Goal: Task Accomplishment & Management: Manage account settings

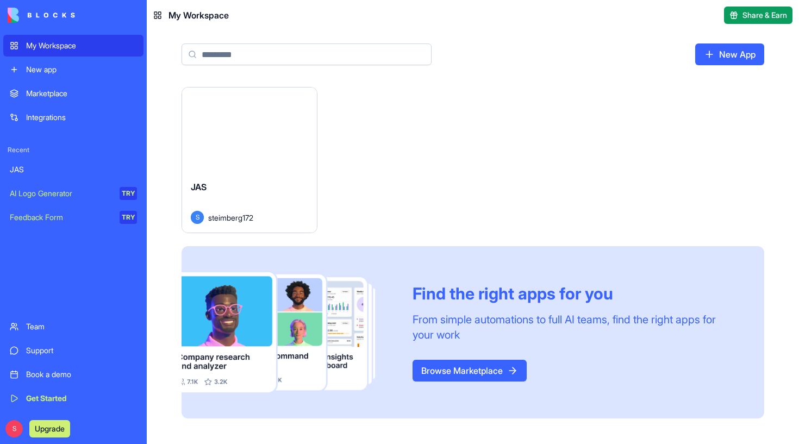
click at [40, 166] on div "JAS" at bounding box center [73, 169] width 127 height 11
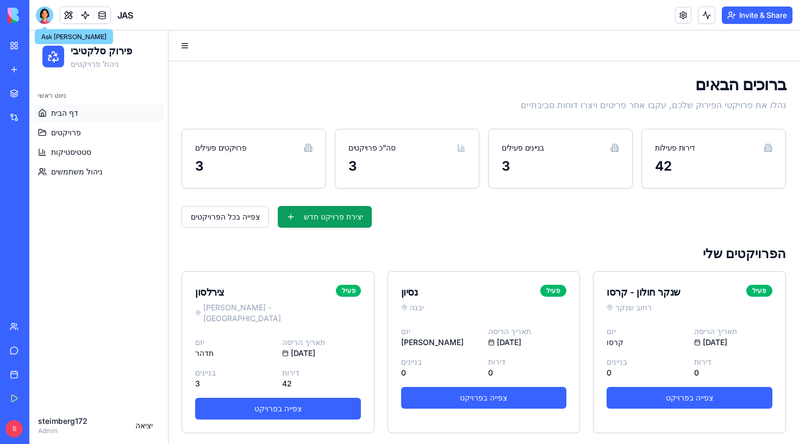
click at [47, 13] on div at bounding box center [44, 15] width 17 height 17
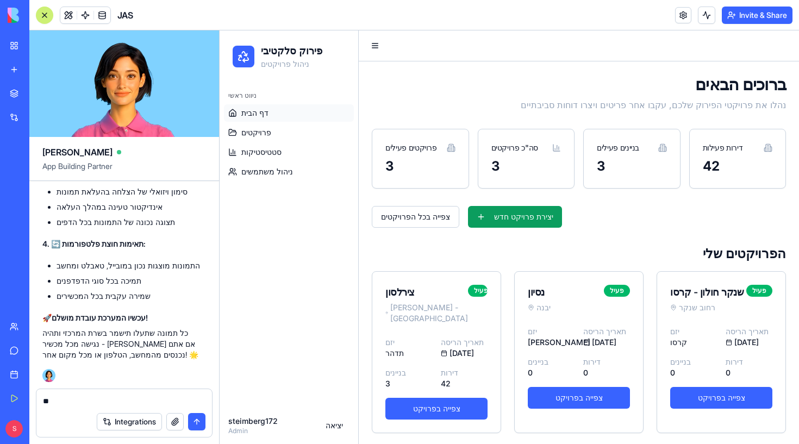
type textarea "*"
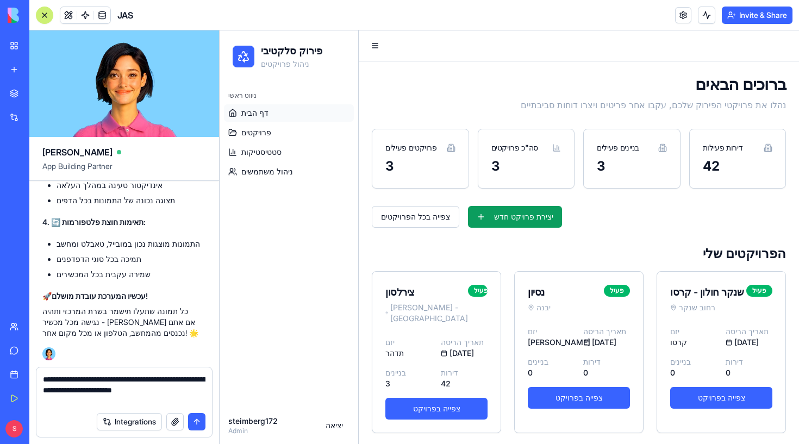
type textarea "**********"
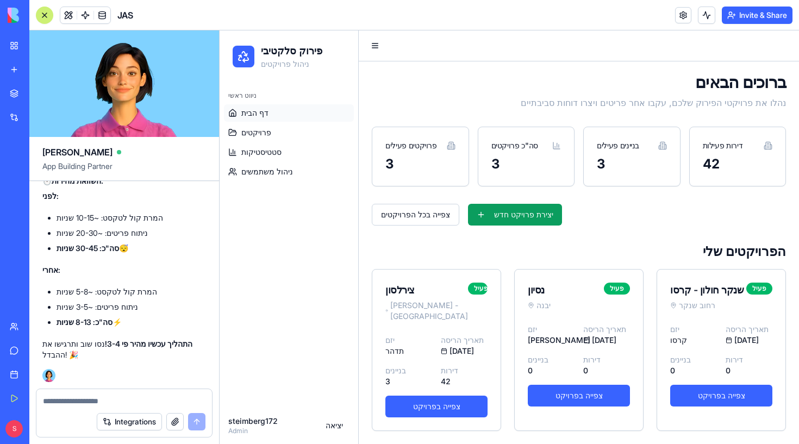
scroll to position [7, 0]
click at [614, 386] on link "צפייה בפרויקט" at bounding box center [579, 396] width 102 height 22
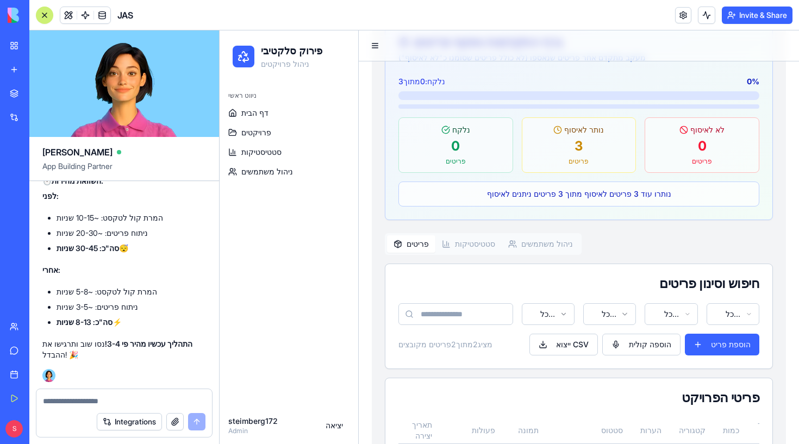
scroll to position [172, 0]
click at [654, 342] on button "הוספה קולית" at bounding box center [641, 345] width 78 height 22
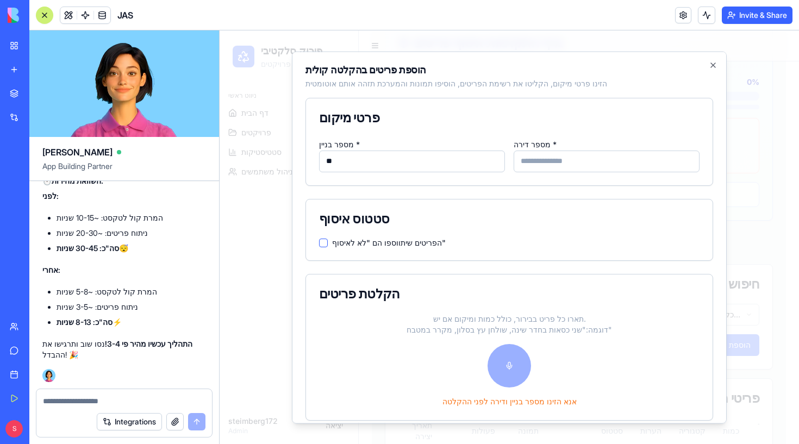
type input "**"
click at [506, 353] on button "button" at bounding box center [509, 365] width 43 height 43
click at [510, 357] on button "button" at bounding box center [509, 365] width 43 height 43
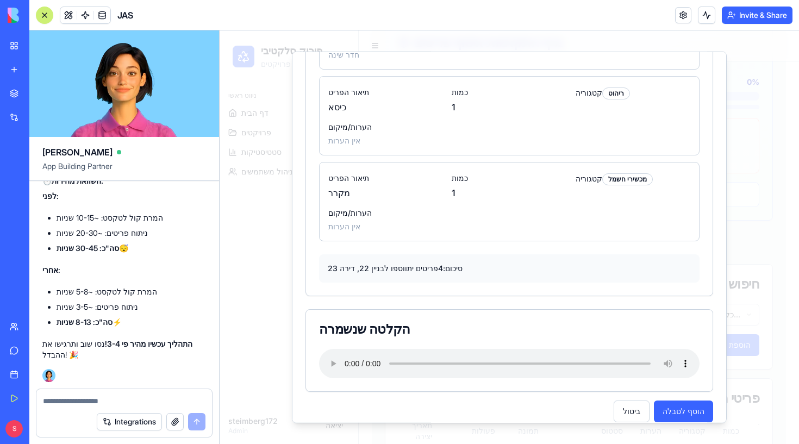
scroll to position [335, 0]
click at [706, 401] on button "הוסף לטבלה" at bounding box center [683, 412] width 59 height 22
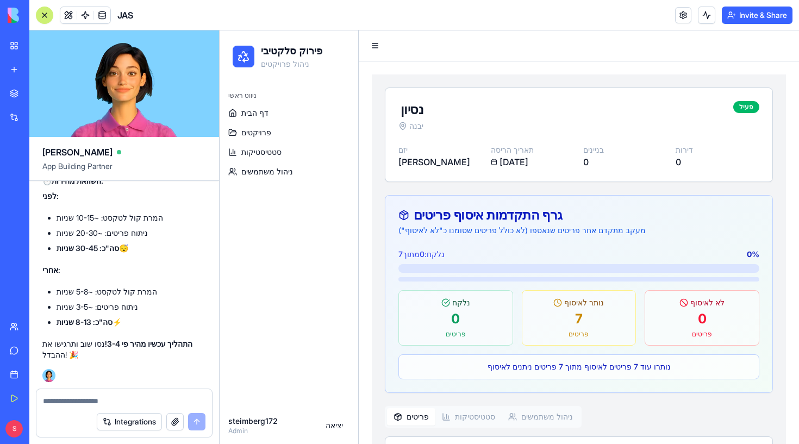
scroll to position [0, 0]
click at [152, 392] on div at bounding box center [124, 397] width 176 height 17
click at [145, 406] on textarea at bounding box center [124, 401] width 163 height 11
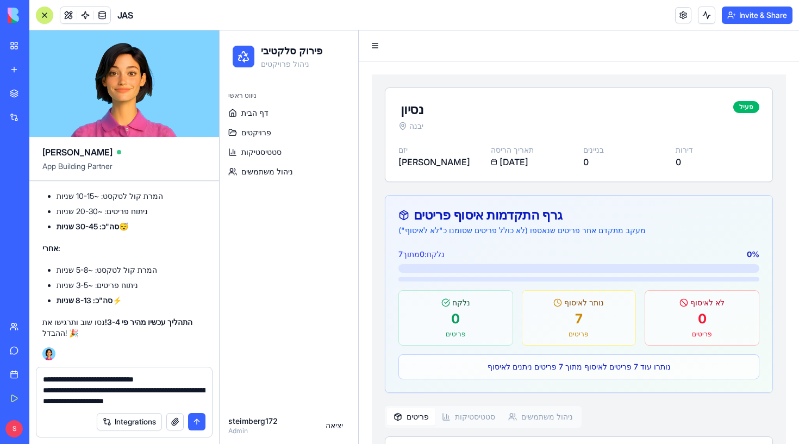
type textarea "**********"
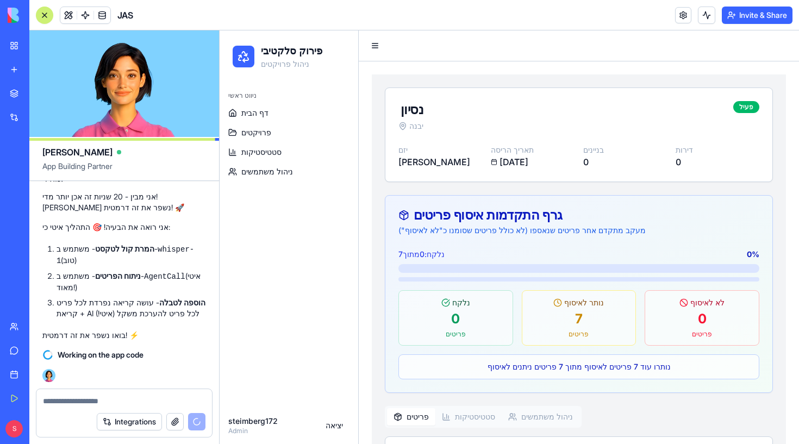
click at [107, 403] on textarea at bounding box center [124, 401] width 163 height 11
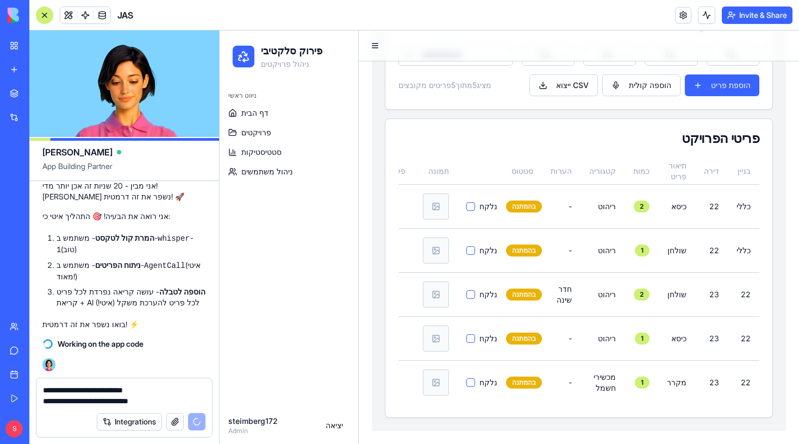
scroll to position [73973, 0]
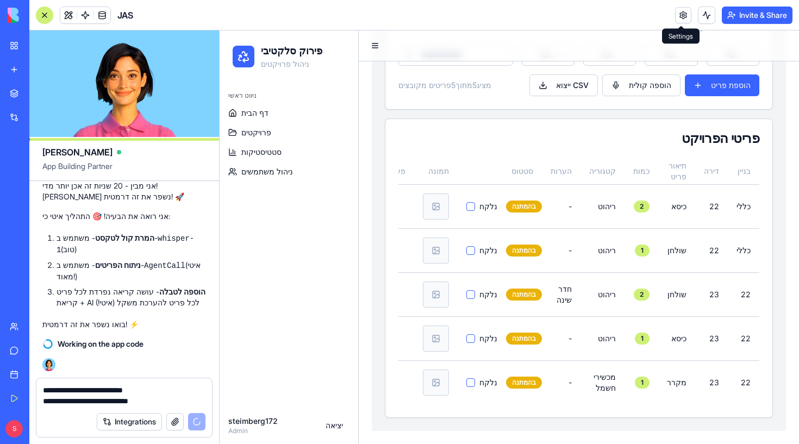
type textarea "**********"
click at [682, 18] on link at bounding box center [683, 15] width 16 height 16
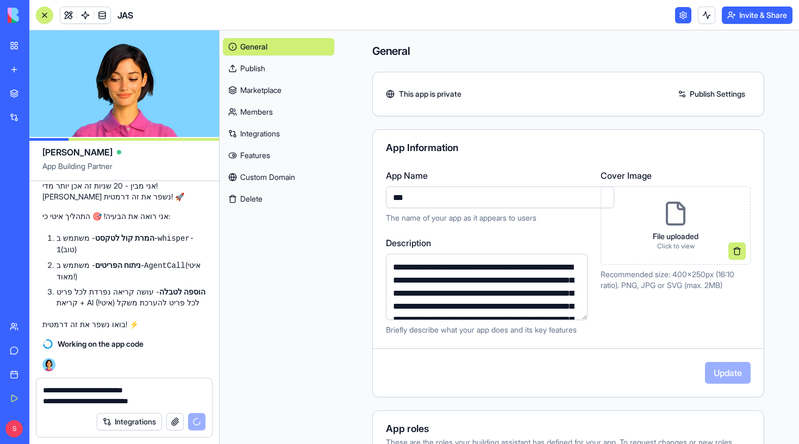
click at [682, 10] on link at bounding box center [683, 15] width 16 height 16
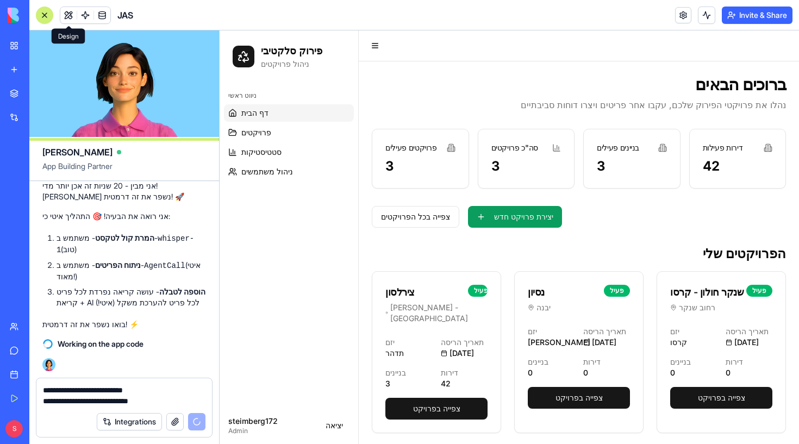
click at [70, 15] on button at bounding box center [68, 15] width 16 height 16
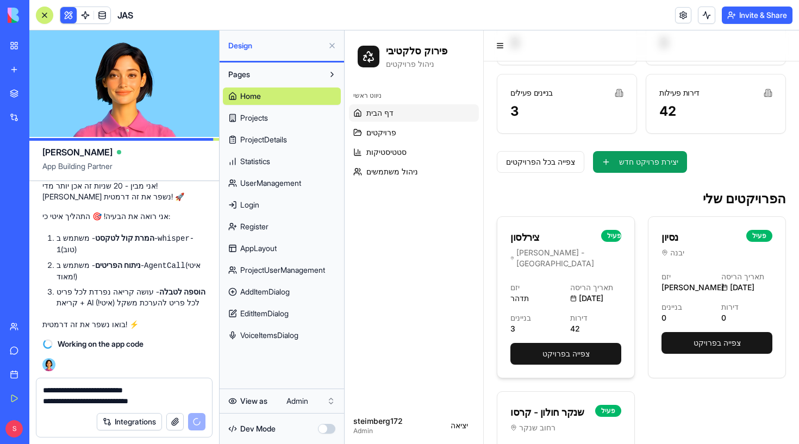
scroll to position [121, 0]
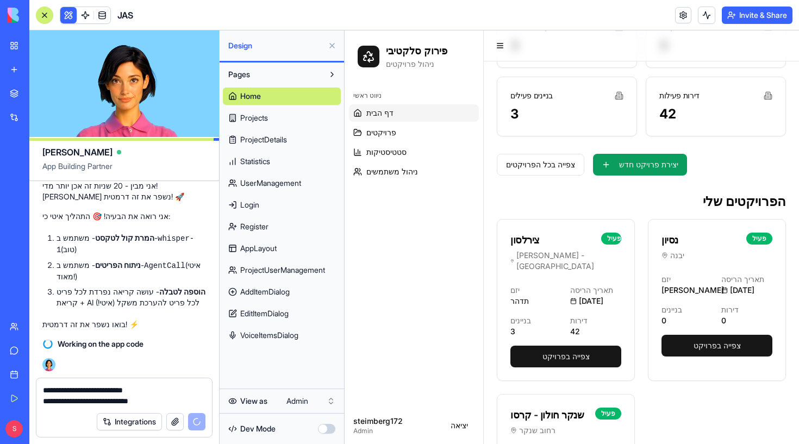
click at [65, 21] on button at bounding box center [68, 15] width 16 height 16
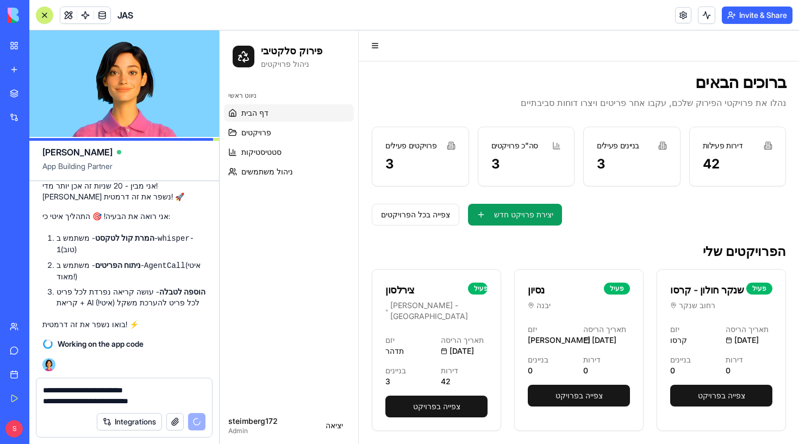
scroll to position [0, 0]
click at [708, 8] on button at bounding box center [706, 15] width 17 height 17
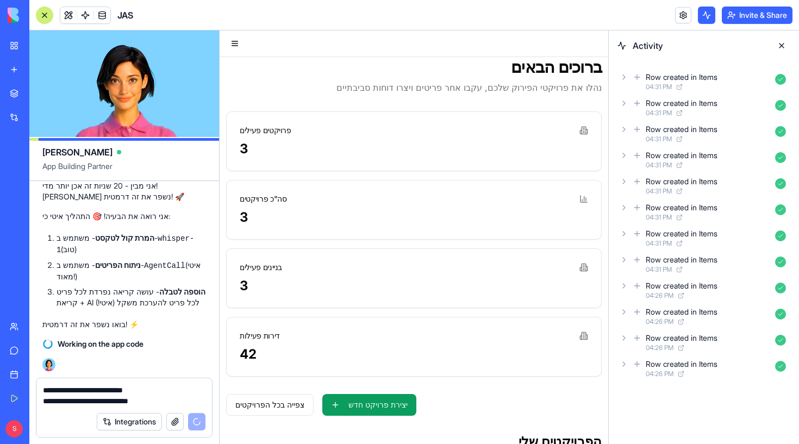
click at [625, 82] on div "Row created in Items 04:31 PM" at bounding box center [704, 82] width 173 height 24
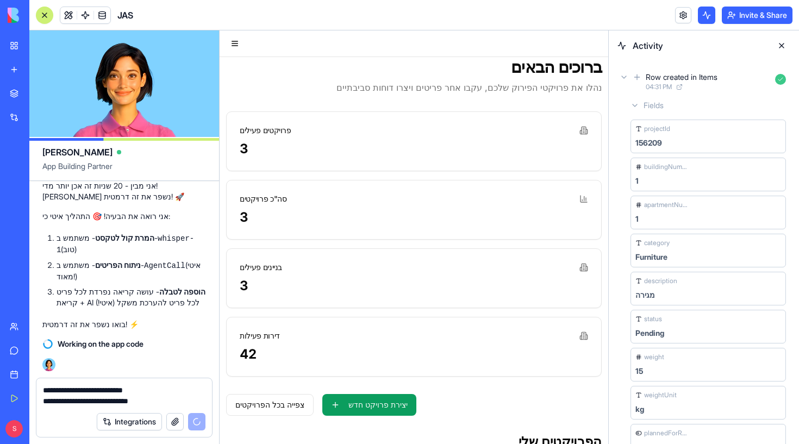
click at [625, 82] on div "Row created in Items 04:31 PM" at bounding box center [704, 82] width 173 height 24
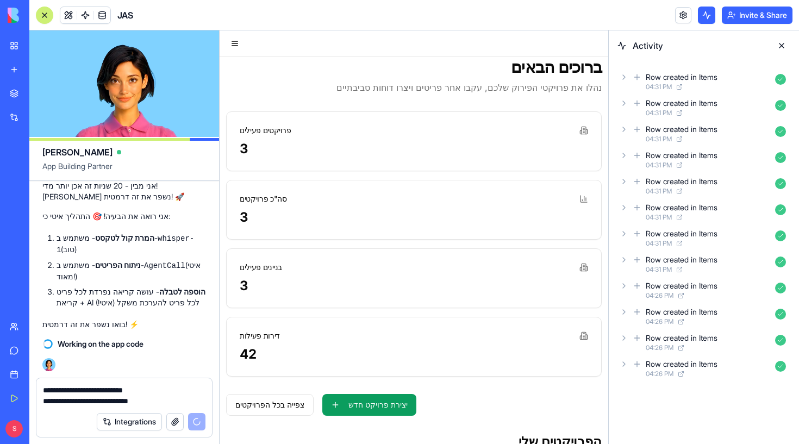
click at [782, 49] on button at bounding box center [781, 45] width 17 height 17
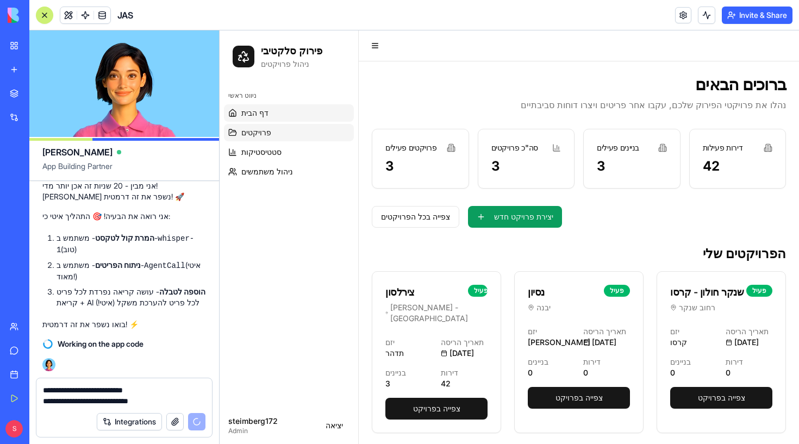
click at [254, 134] on span "פרויקטים" at bounding box center [256, 132] width 30 height 11
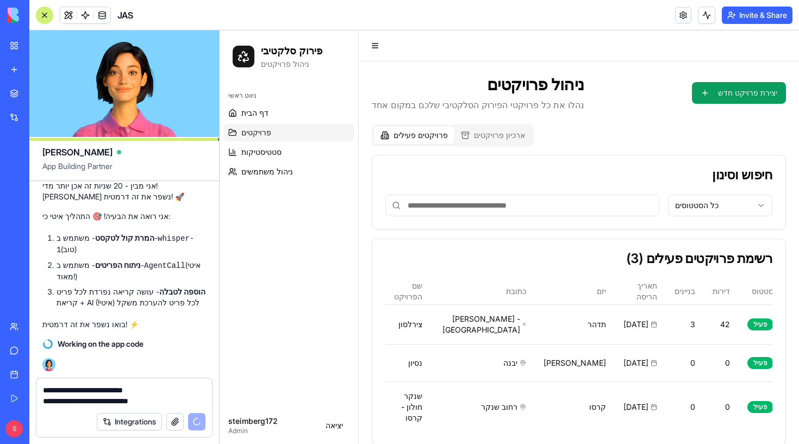
click at [487, 105] on div "ניהול פרויקטים נהלו את כל פרויקטי הפירוק הסלקטיבי שלכם במקום אחד יצירת פרויקט ח…" at bounding box center [579, 259] width 414 height 371
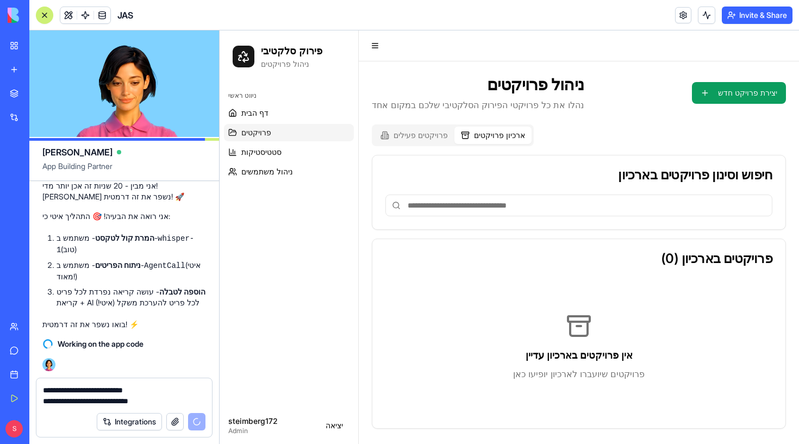
click at [420, 136] on button "פרויקטים פעילים" at bounding box center [414, 135] width 80 height 17
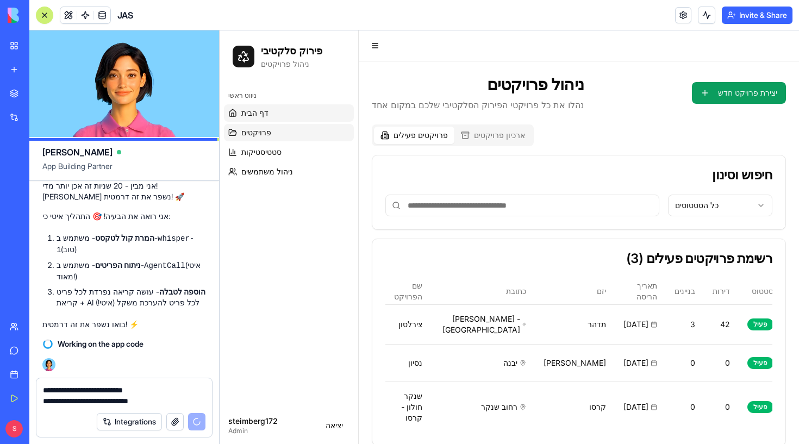
click at [261, 118] on span "דף הבית" at bounding box center [254, 113] width 27 height 11
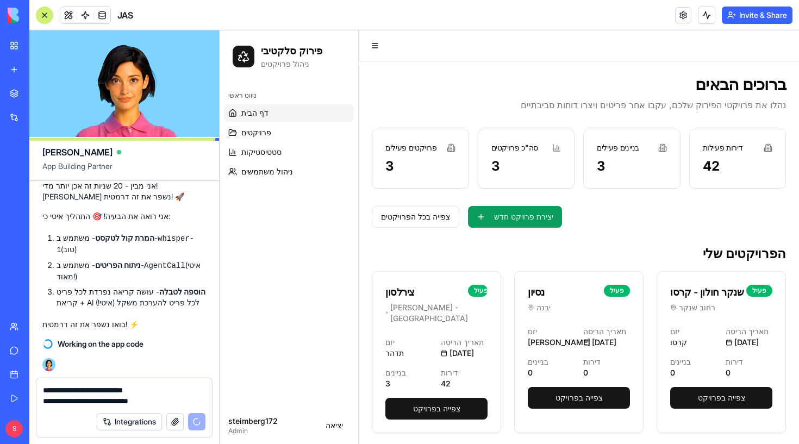
click at [735, 16] on button "Invite & Share" at bounding box center [757, 15] width 71 height 17
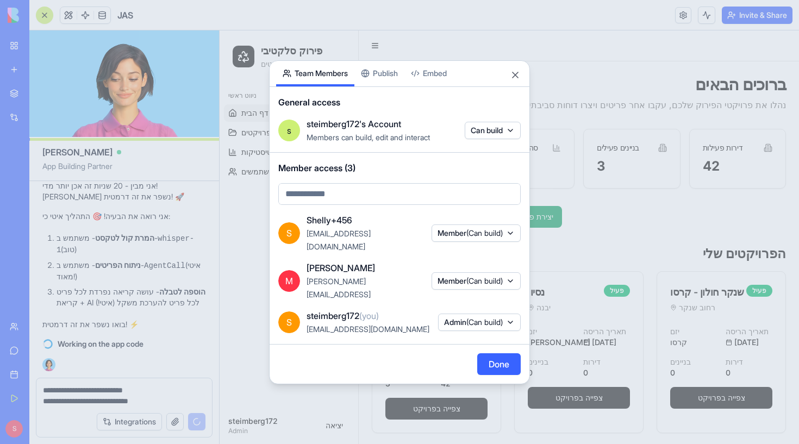
click at [515, 80] on button "Close" at bounding box center [515, 75] width 11 height 11
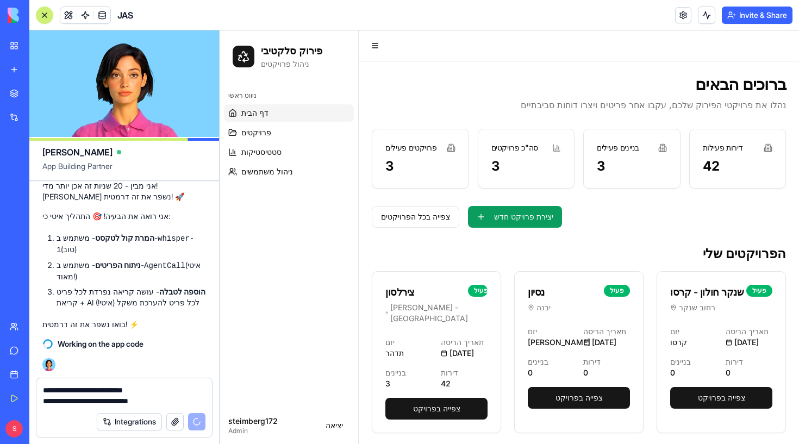
click at [288, 181] on div "ניווט ראשי דף הבית פרויקטים סטטיסטיקות ניהול משתמשים" at bounding box center [289, 134] width 139 height 102
click at [291, 171] on span "ניהול משתמשים" at bounding box center [267, 171] width 52 height 11
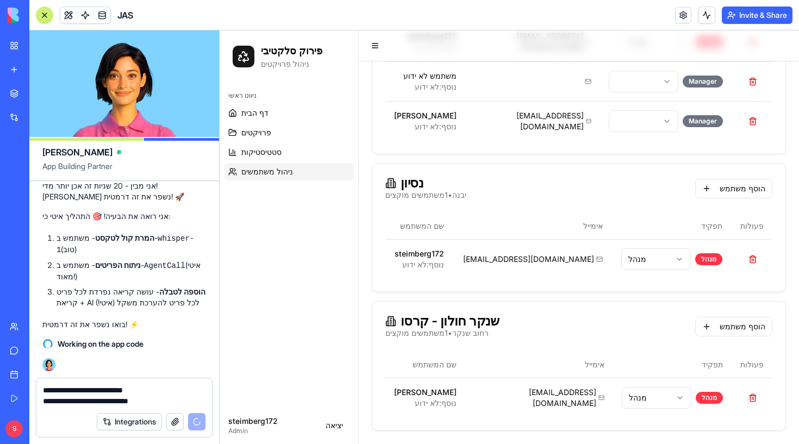
scroll to position [252, 0]
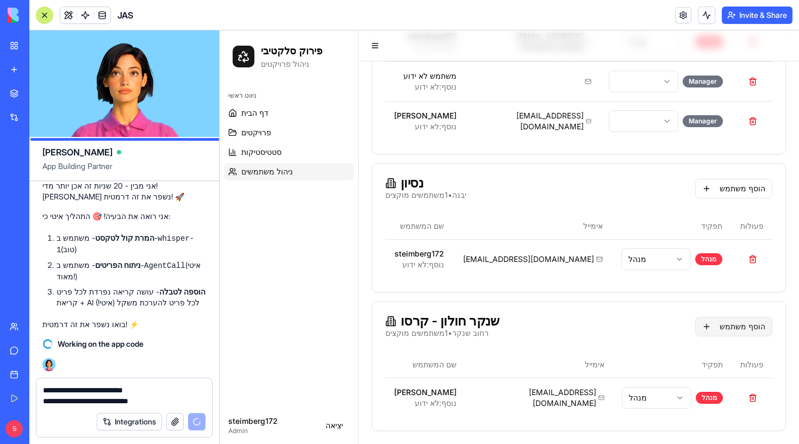
click at [714, 327] on button "הוסף משתמש" at bounding box center [733, 327] width 77 height 20
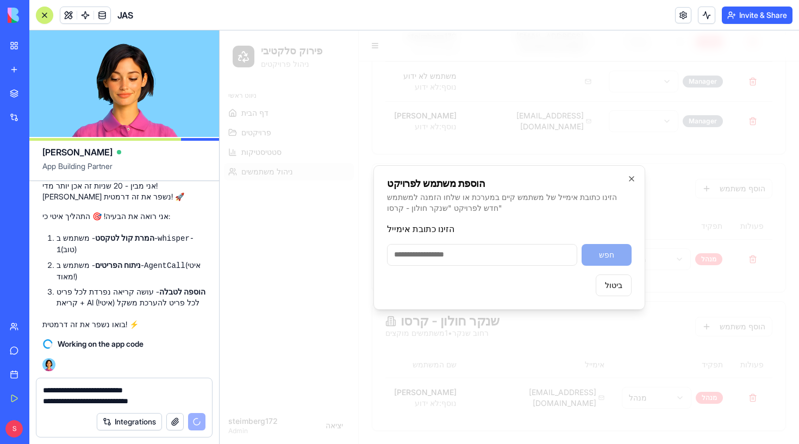
type input "**********"
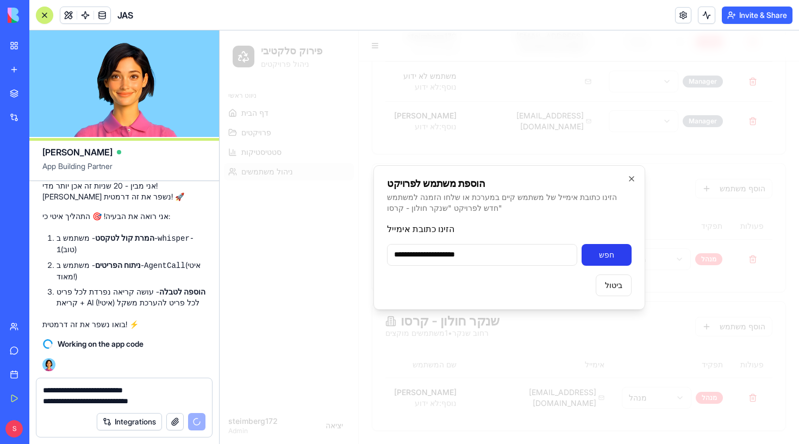
click at [598, 257] on button "חפש" at bounding box center [607, 255] width 50 height 22
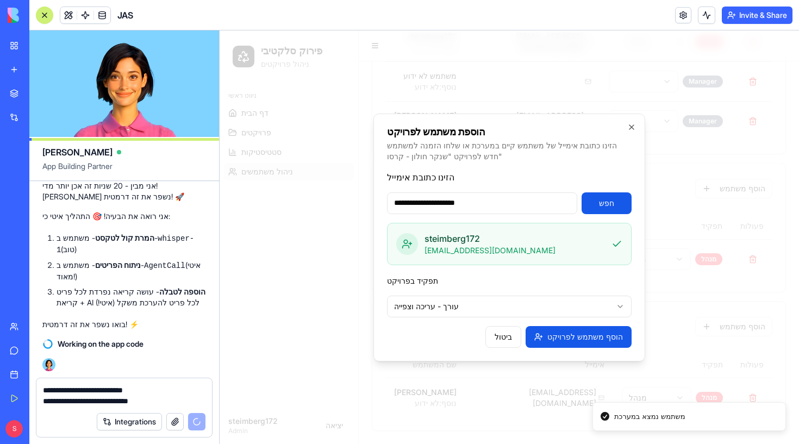
click at [538, 305] on body "פירוק סלקטיבי ניהול פרויקטים ניווט ראשי דף הבית פרויקטים סטטיסטיקות ניהול משתמש…" at bounding box center [509, 111] width 579 height 666
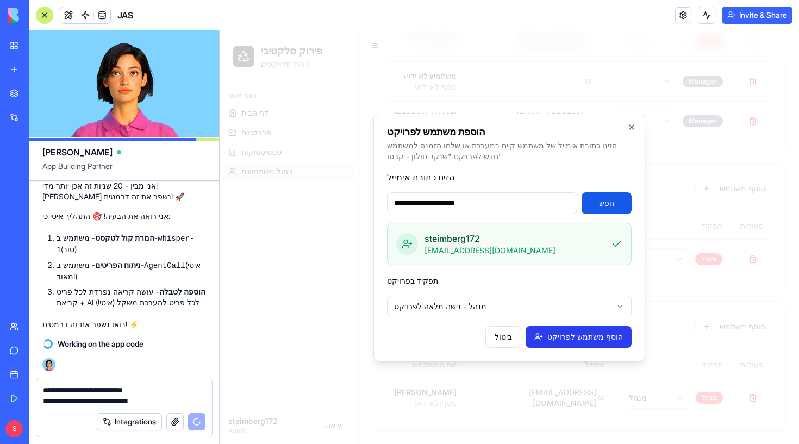
click at [554, 337] on button "הוסף משתמש לפרויקט" at bounding box center [579, 337] width 106 height 22
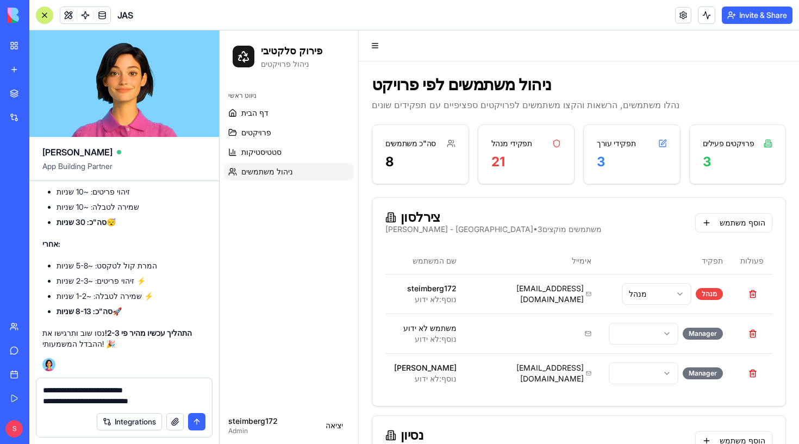
scroll to position [74654, 0]
click at [197, 423] on button "submit" at bounding box center [196, 421] width 17 height 17
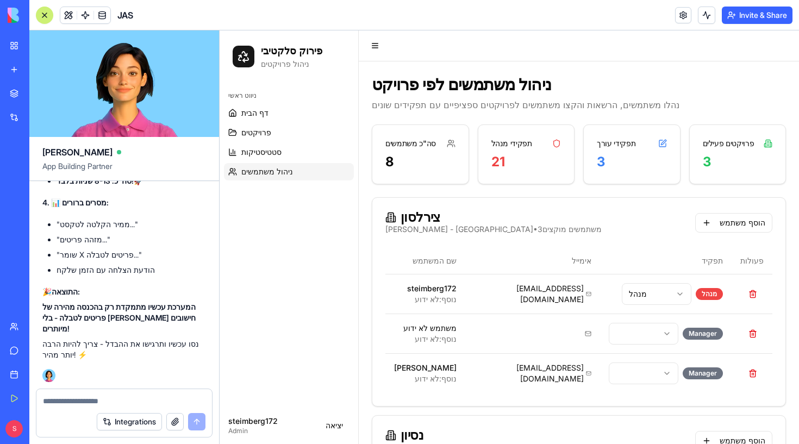
scroll to position [75243, 0]
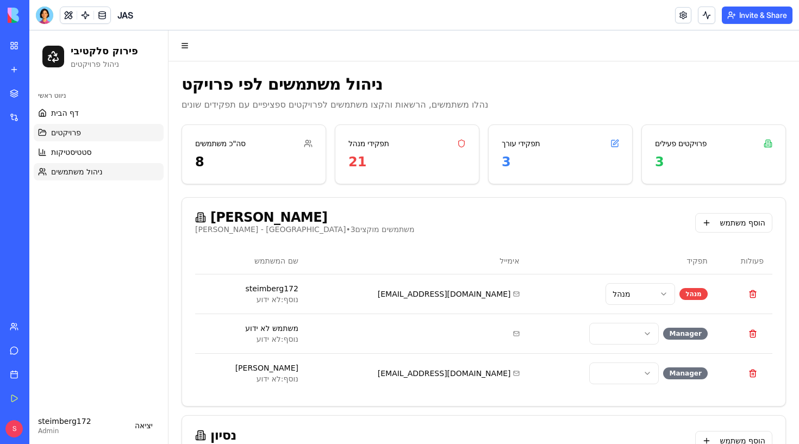
click at [100, 129] on link "פרויקטים" at bounding box center [99, 132] width 130 height 17
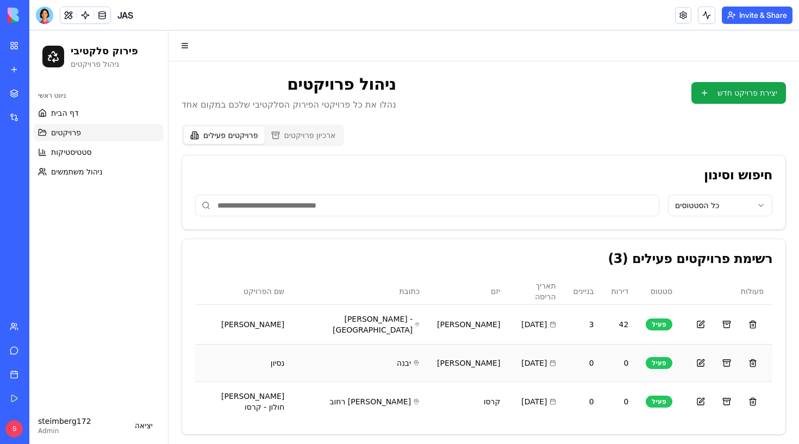
click at [328, 366] on div "יבנה" at bounding box center [361, 363] width 118 height 11
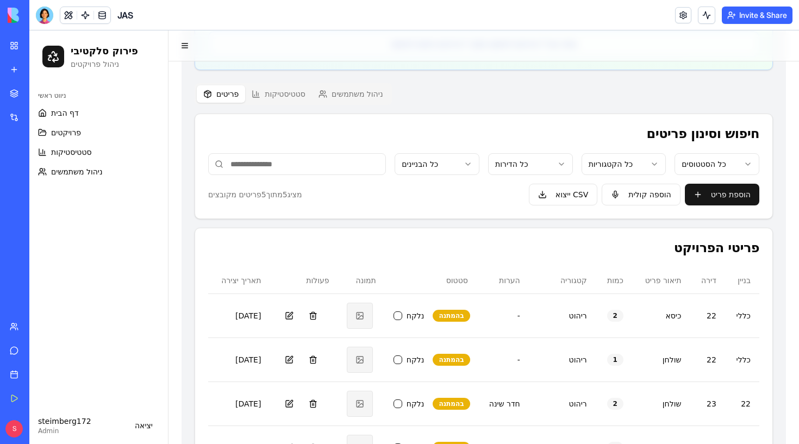
scroll to position [326, 0]
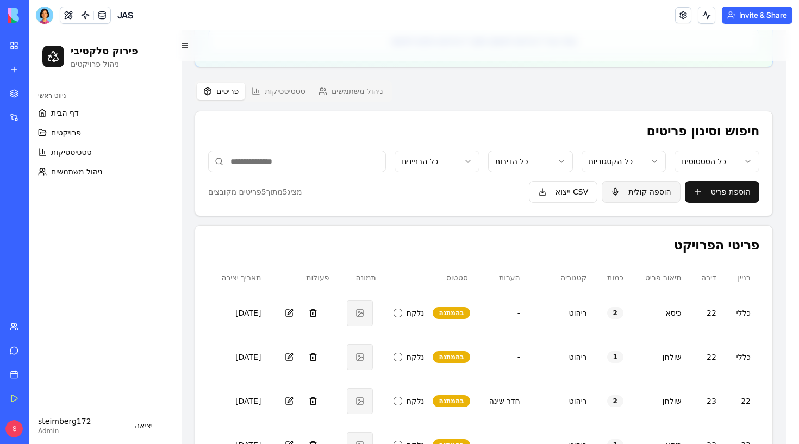
click at [617, 194] on button "הוספה קולית" at bounding box center [641, 192] width 78 height 22
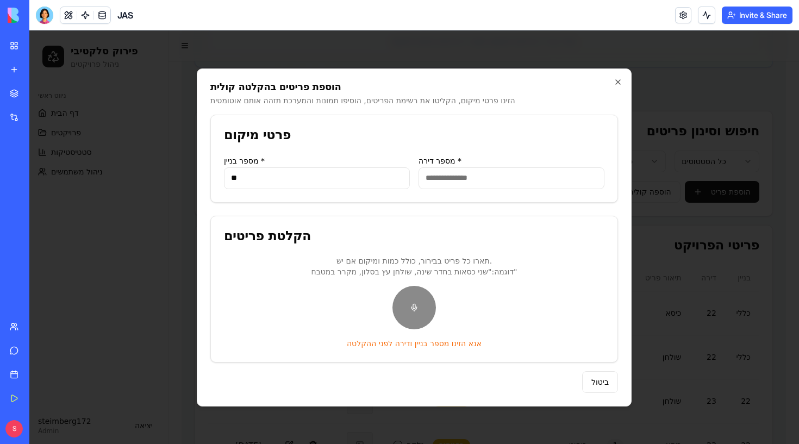
type input "**"
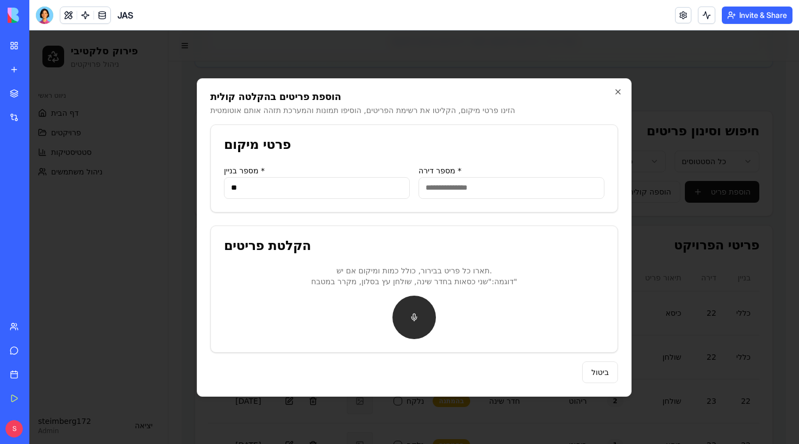
type input "**"
click at [410, 317] on button "button" at bounding box center [413, 317] width 43 height 43
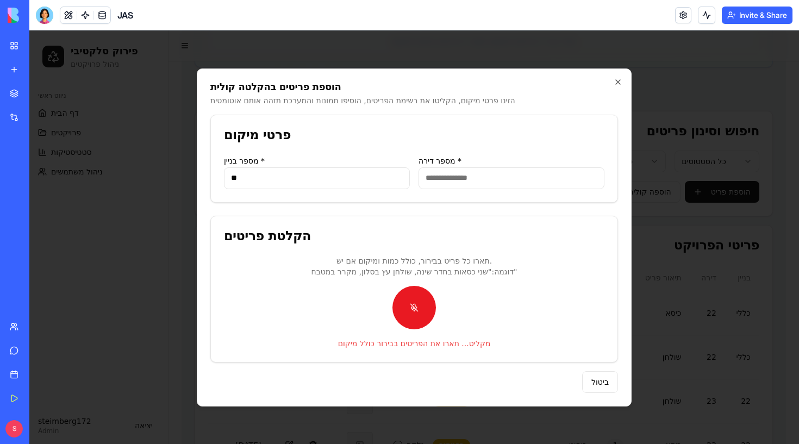
click at [411, 304] on button "button" at bounding box center [413, 307] width 43 height 43
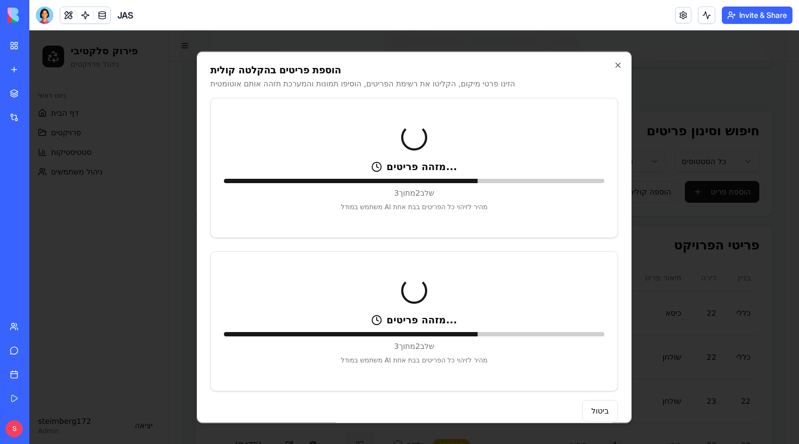
scroll to position [0, 0]
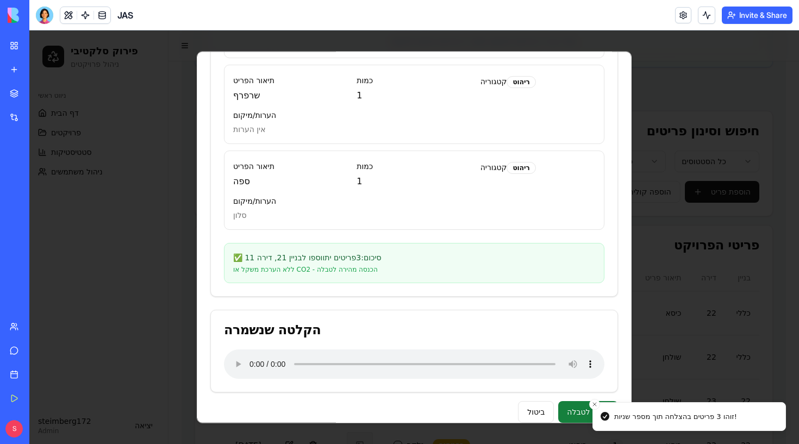
click at [570, 401] on button "הוסף לטבלה" at bounding box center [588, 412] width 60 height 22
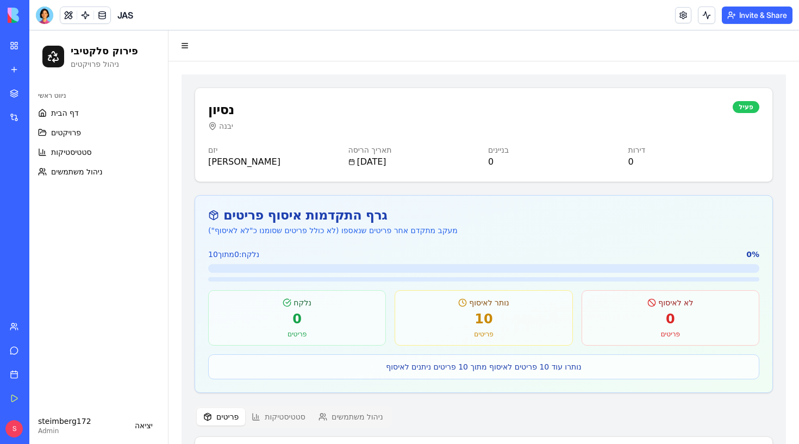
click at [129, 14] on span "JAS" at bounding box center [125, 15] width 16 height 13
click at [59, 58] on icon at bounding box center [53, 56] width 13 height 13
click at [64, 114] on span "דף הבית" at bounding box center [65, 113] width 28 height 11
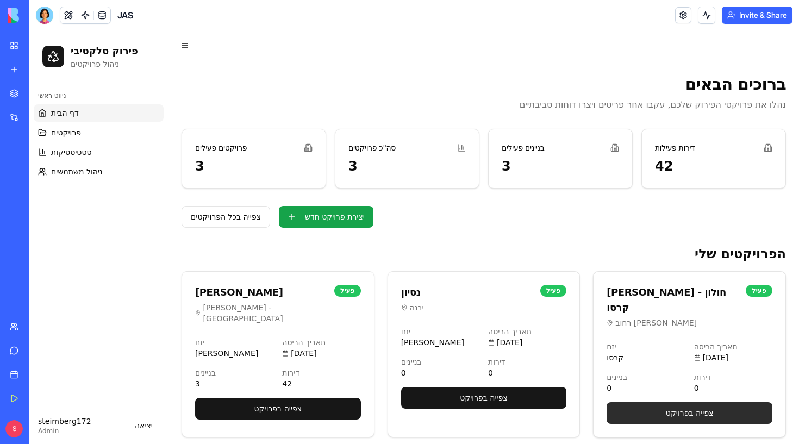
click at [644, 402] on link "צפייה בפרויקט" at bounding box center [690, 413] width 166 height 22
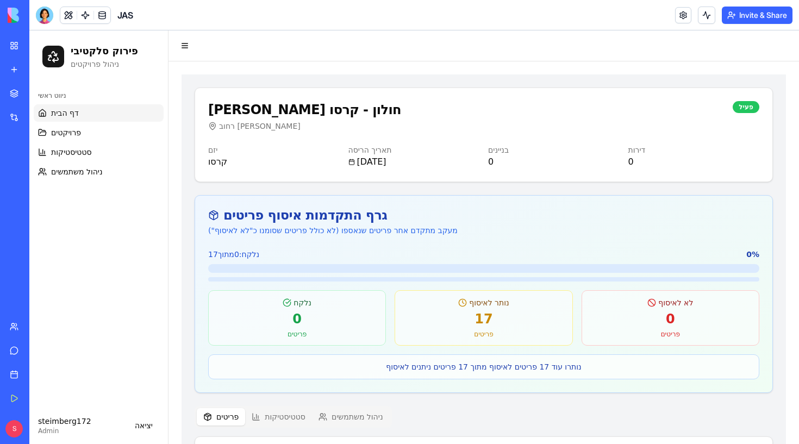
click at [85, 109] on link "דף הבית" at bounding box center [99, 112] width 130 height 17
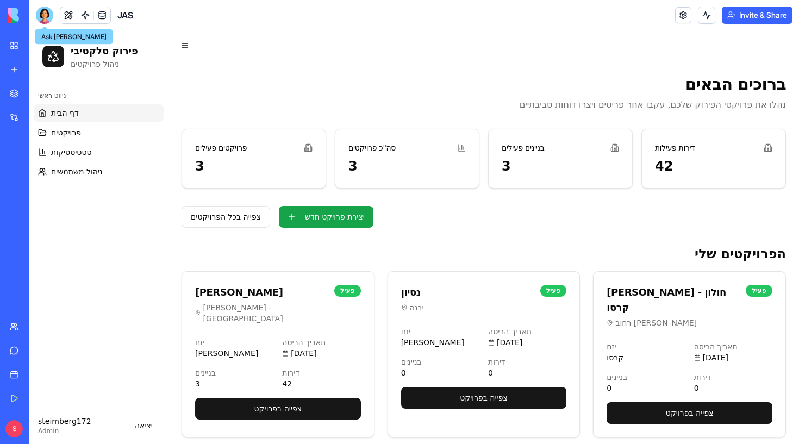
click at [48, 18] on div at bounding box center [44, 15] width 17 height 17
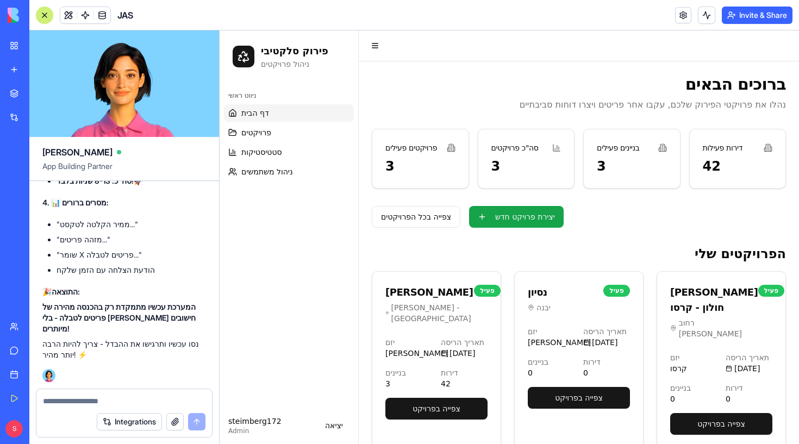
click at [114, 403] on textarea at bounding box center [124, 401] width 163 height 11
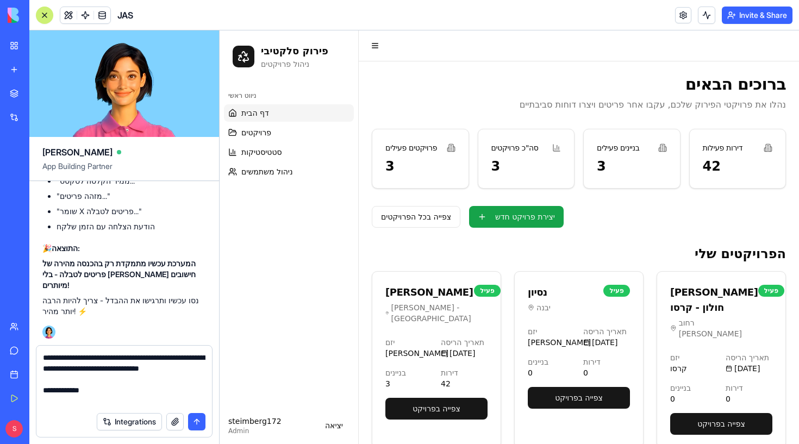
type textarea "**********"
